Goal: Information Seeking & Learning: Find specific fact

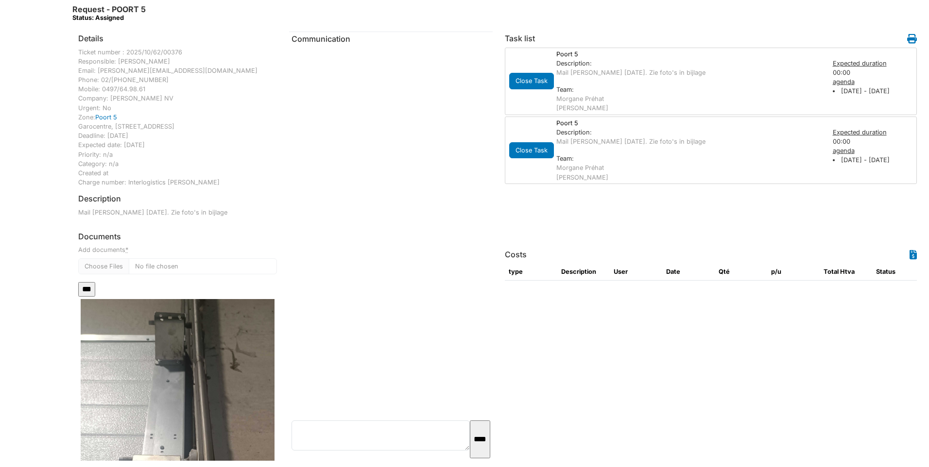
click at [859, 62] on div "Expected duration" at bounding box center [874, 63] width 83 height 9
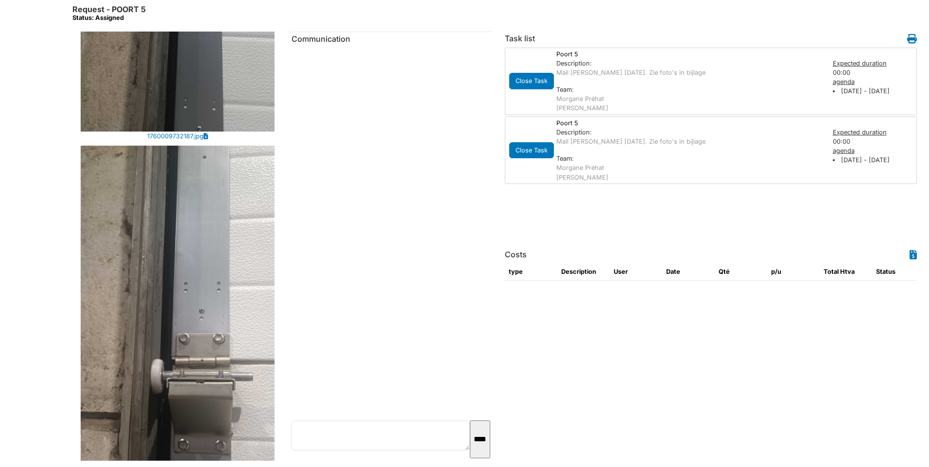
scroll to position [1124, 0]
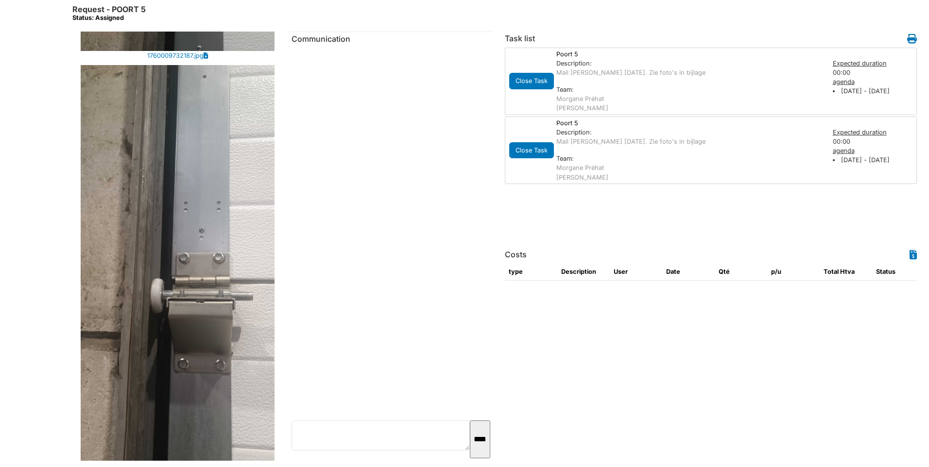
click at [613, 145] on p "Mail [PERSON_NAME] [DATE]. Zie foto's in bijlage" at bounding box center [689, 141] width 267 height 9
click at [587, 140] on p "Mail [PERSON_NAME] [DATE]. Zie foto's in bijlage" at bounding box center [689, 141] width 267 height 9
click at [579, 131] on div "Description:" at bounding box center [689, 132] width 267 height 9
click at [864, 64] on div "Expected duration" at bounding box center [874, 63] width 83 height 9
drag, startPoint x: 870, startPoint y: 135, endPoint x: 609, endPoint y: 150, distance: 261.3
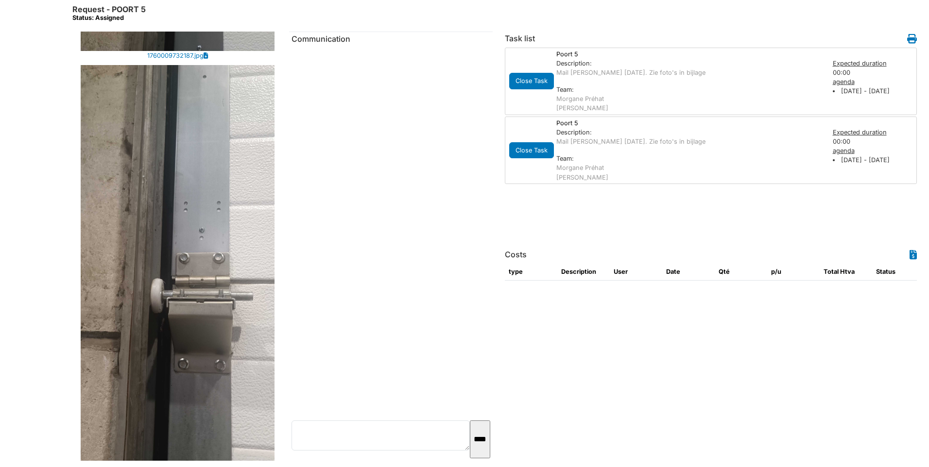
click at [870, 135] on div "Expected duration" at bounding box center [874, 132] width 83 height 9
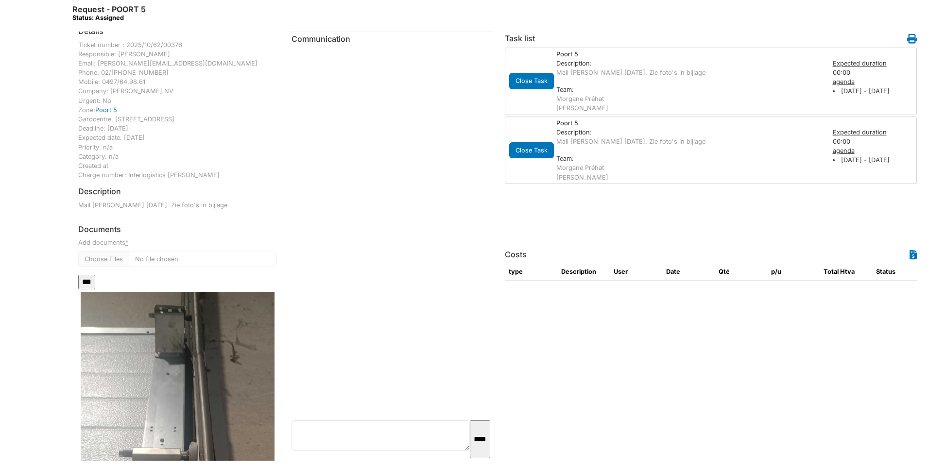
scroll to position [0, 0]
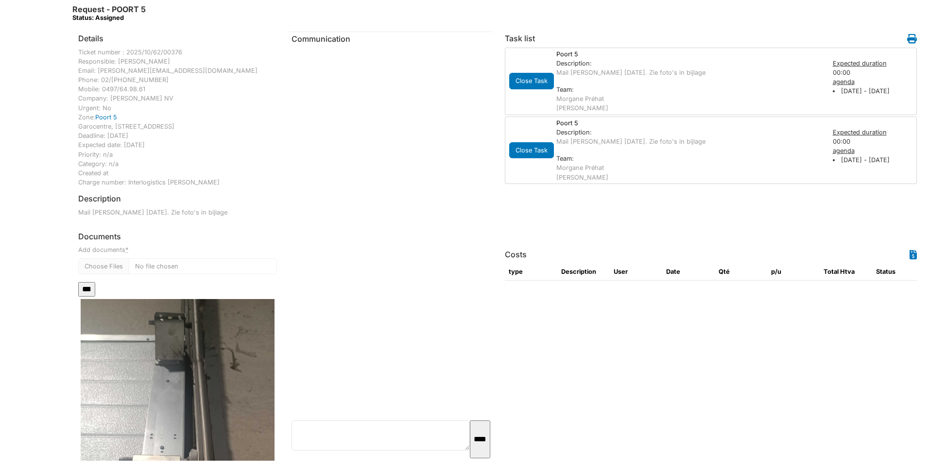
drag, startPoint x: 108, startPoint y: 211, endPoint x: 269, endPoint y: 212, distance: 161.3
click at [269, 212] on p "Mail [PERSON_NAME] [DATE]. Zie foto's in bijlage" at bounding box center [177, 212] width 199 height 9
drag, startPoint x: 269, startPoint y: 212, endPoint x: 249, endPoint y: 218, distance: 21.1
click at [261, 215] on p "Mail [PERSON_NAME] [DATE]. Zie foto's in bijlage" at bounding box center [177, 212] width 199 height 9
